Goal: Check status: Check status

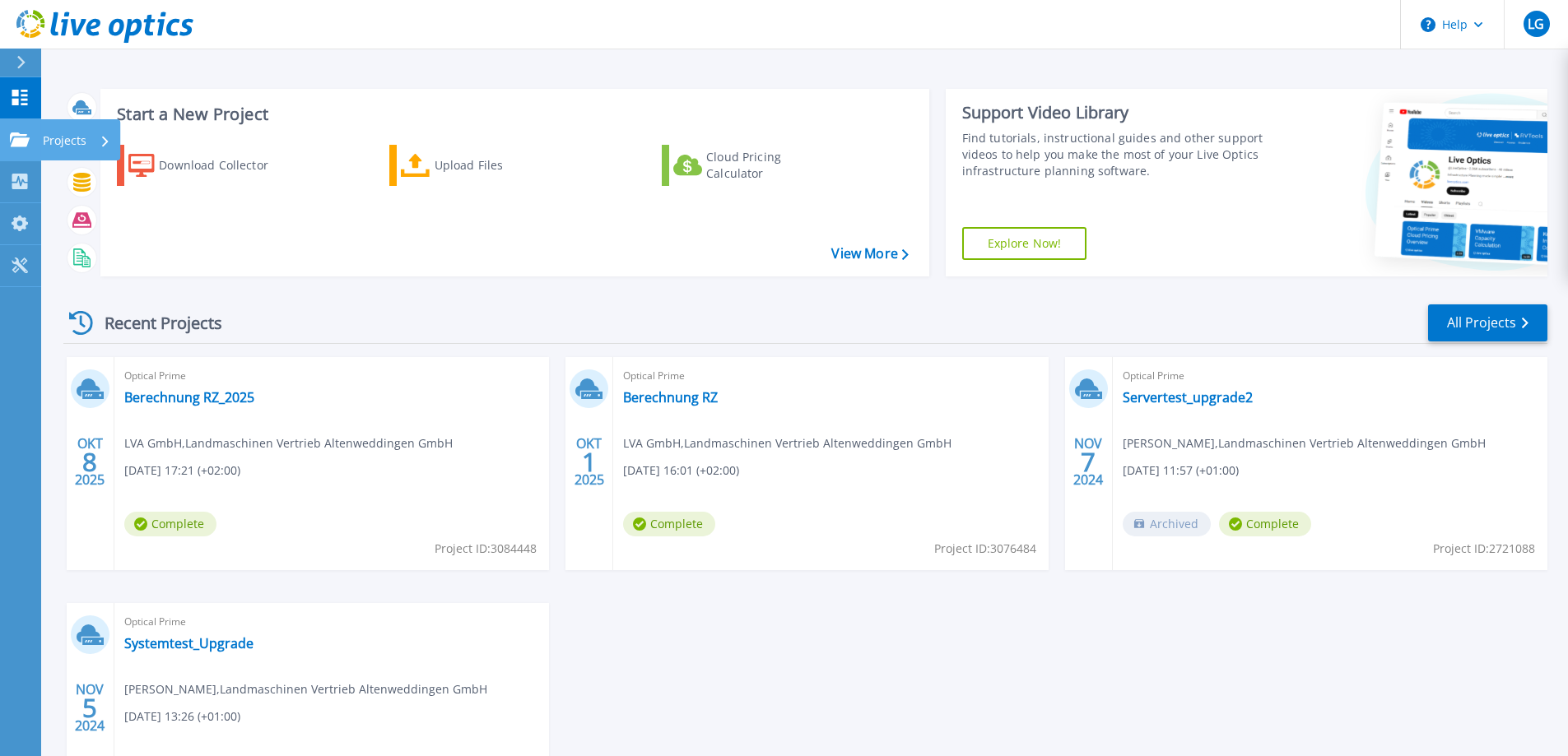
click at [18, 145] on icon at bounding box center [20, 139] width 20 height 14
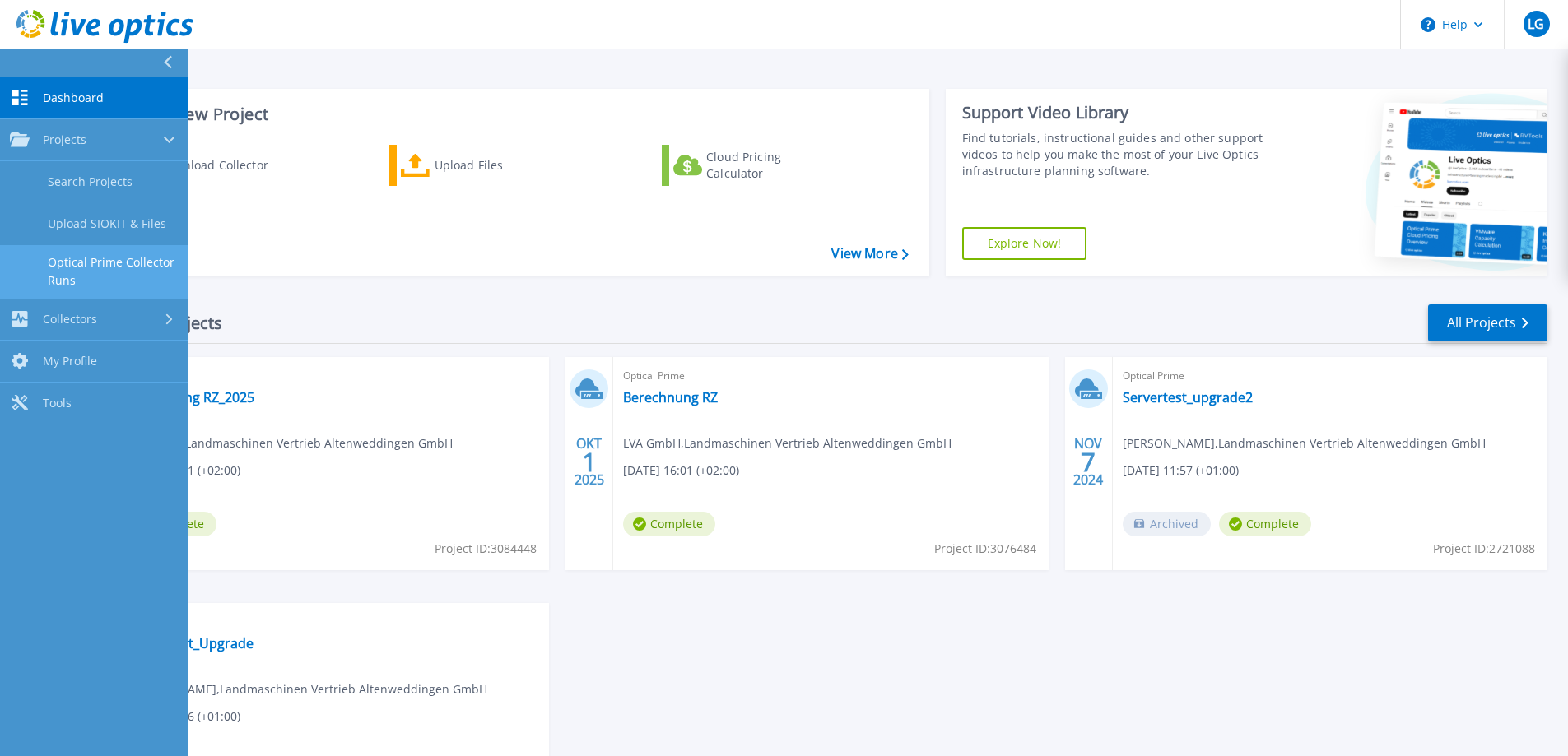
click at [116, 262] on link "Optical Prime Collector Runs" at bounding box center [94, 272] width 188 height 52
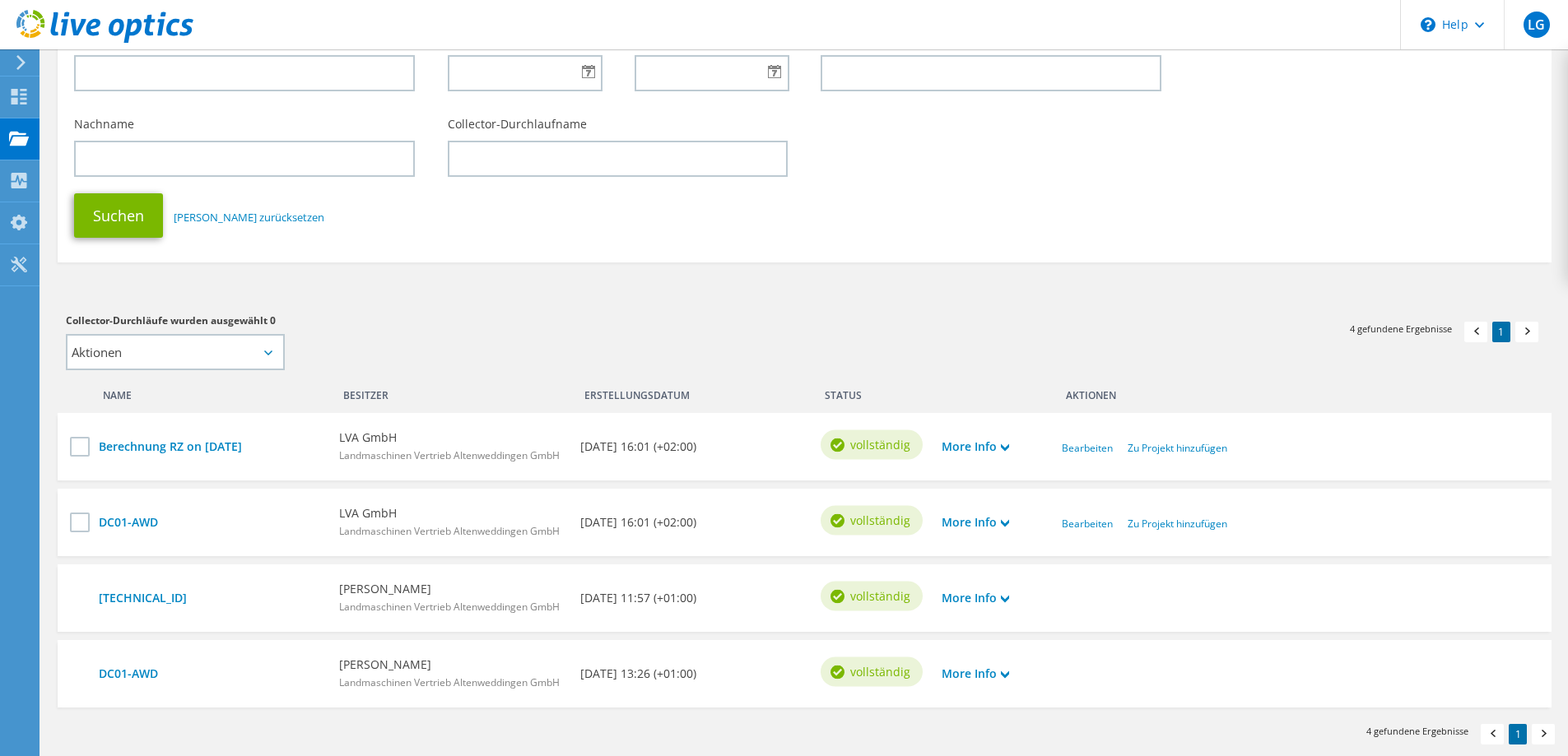
scroll to position [237, 0]
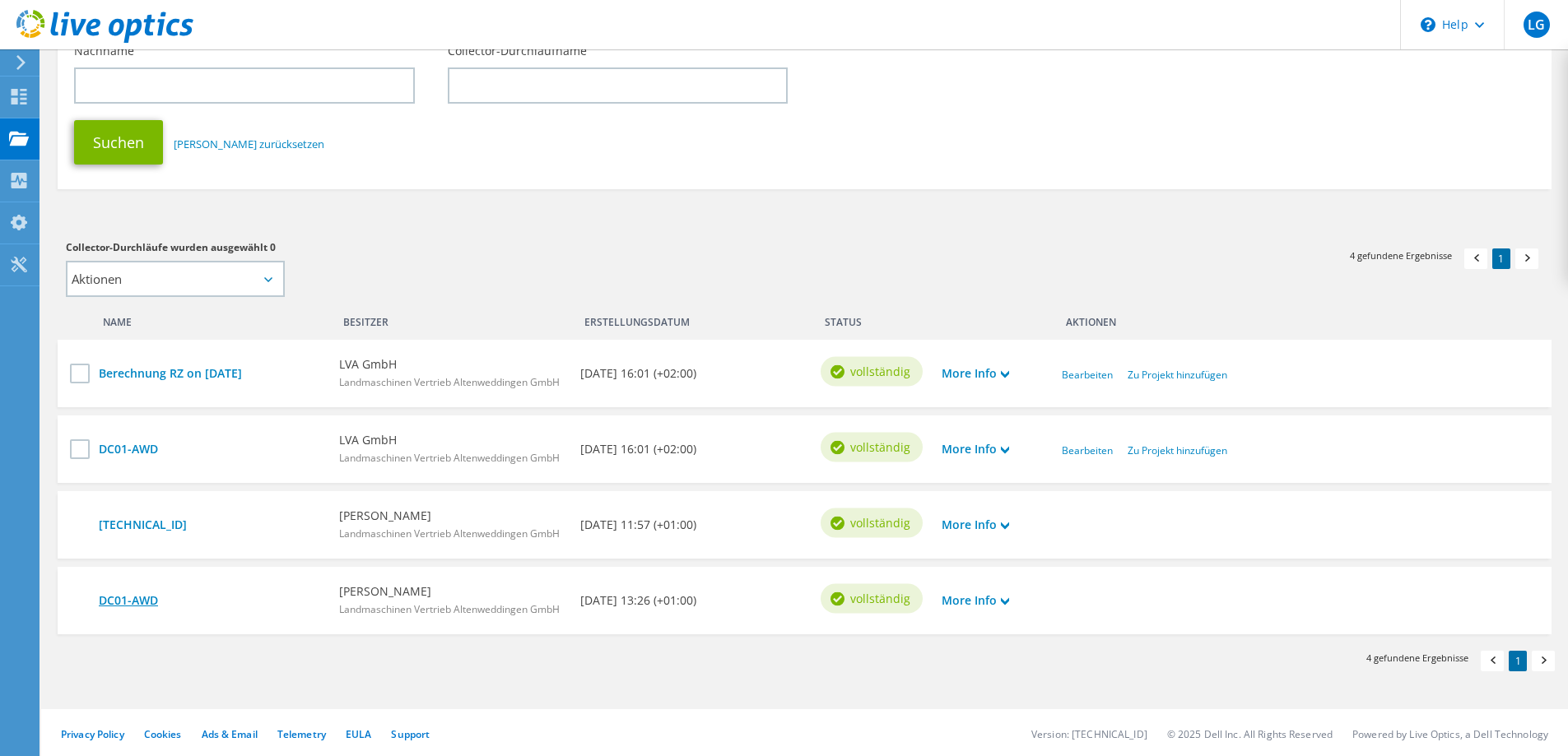
click at [110, 599] on link "DC01-AWD" at bounding box center [210, 601] width 224 height 18
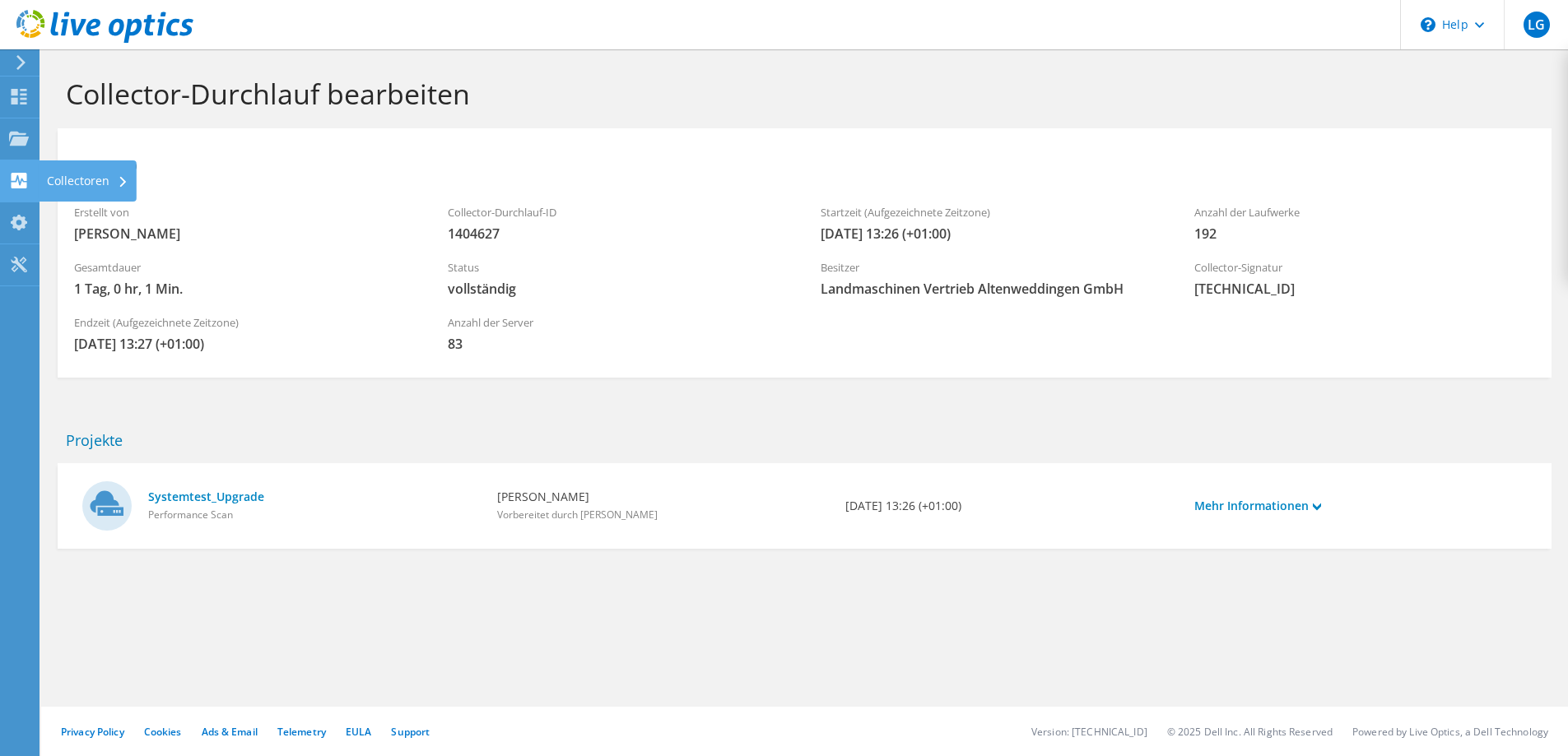
click at [25, 175] on use at bounding box center [19, 180] width 15 height 15
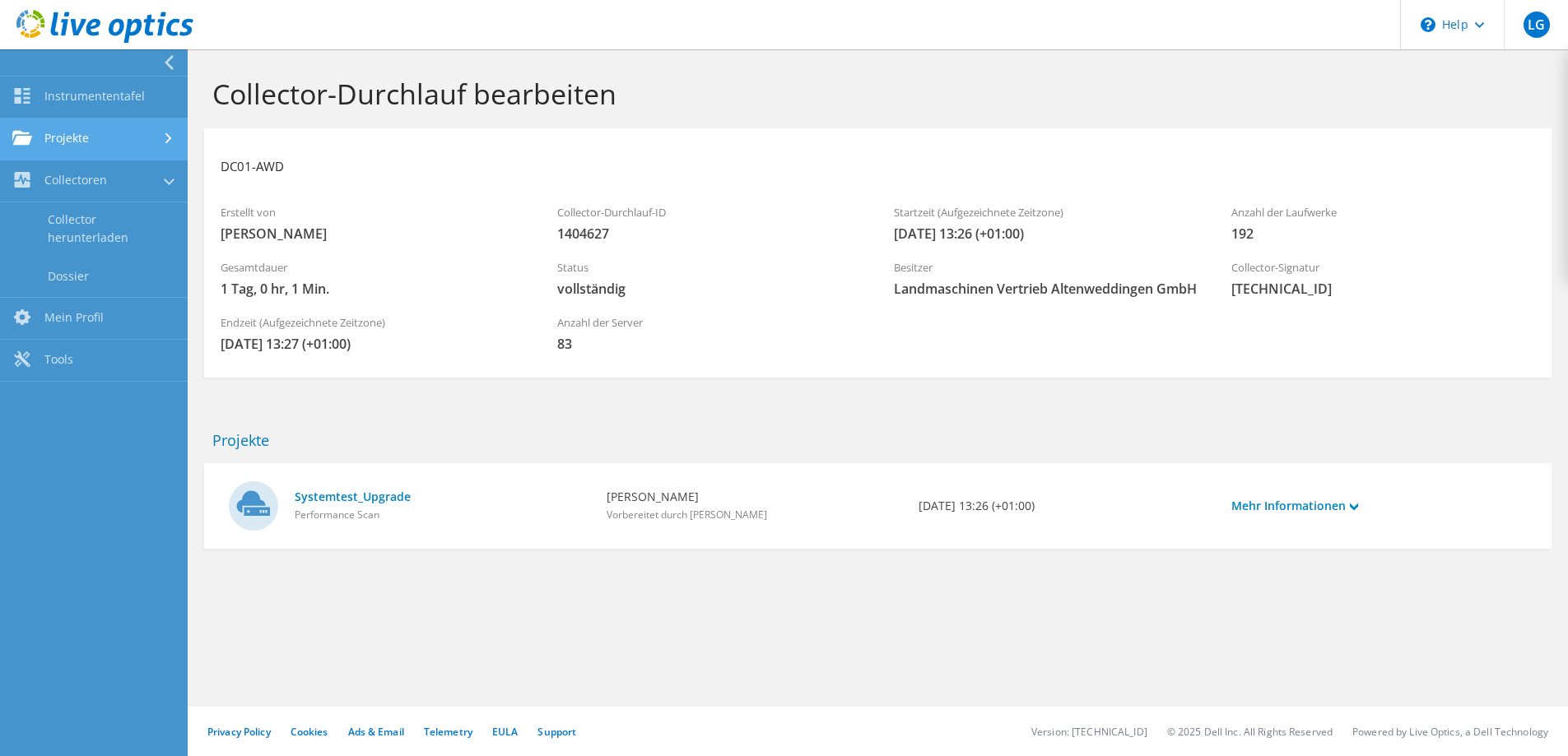
click at [56, 153] on link "Projekte" at bounding box center [94, 139] width 188 height 42
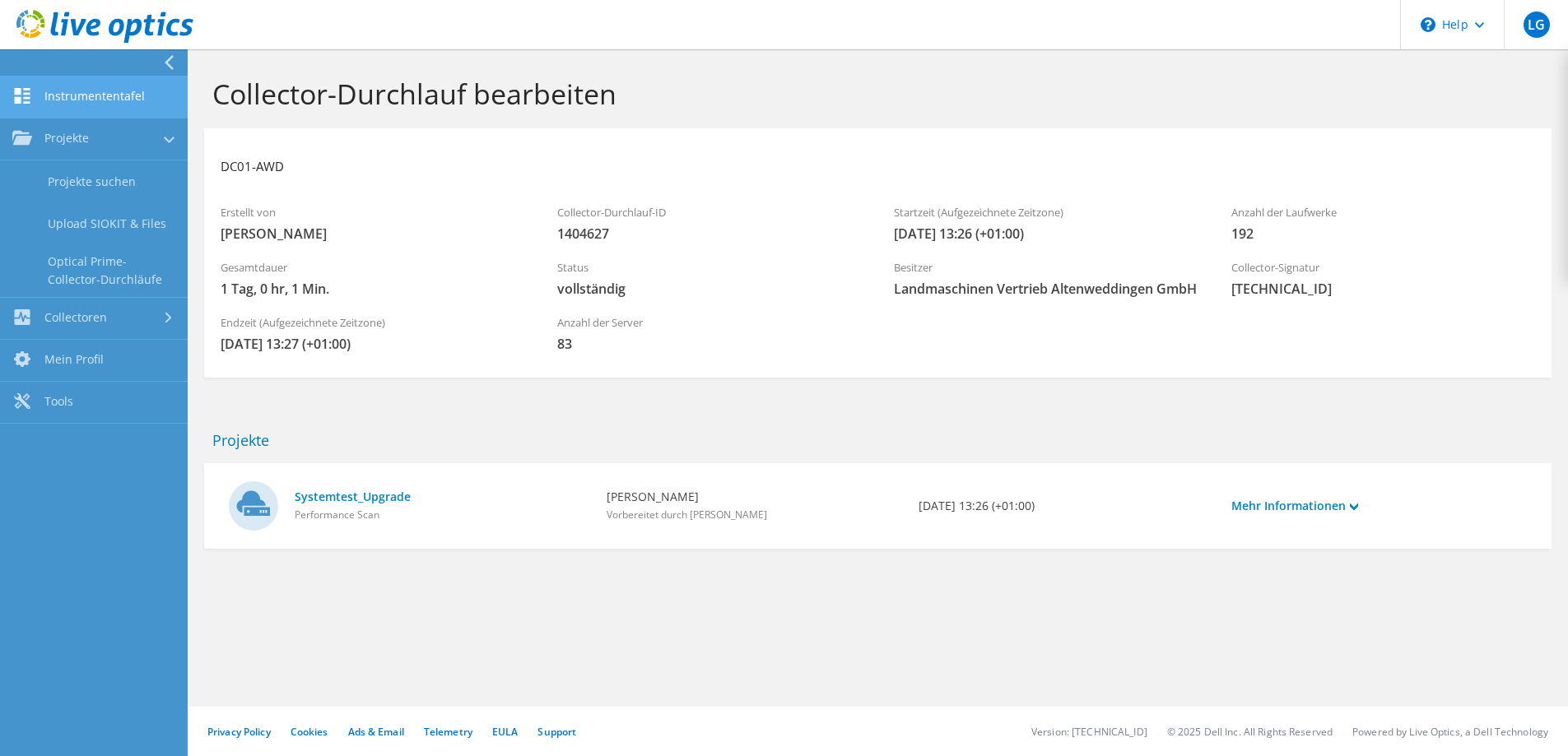
click at [80, 83] on link "Instrumententafel" at bounding box center [94, 98] width 188 height 42
